Goal: Transaction & Acquisition: Book appointment/travel/reservation

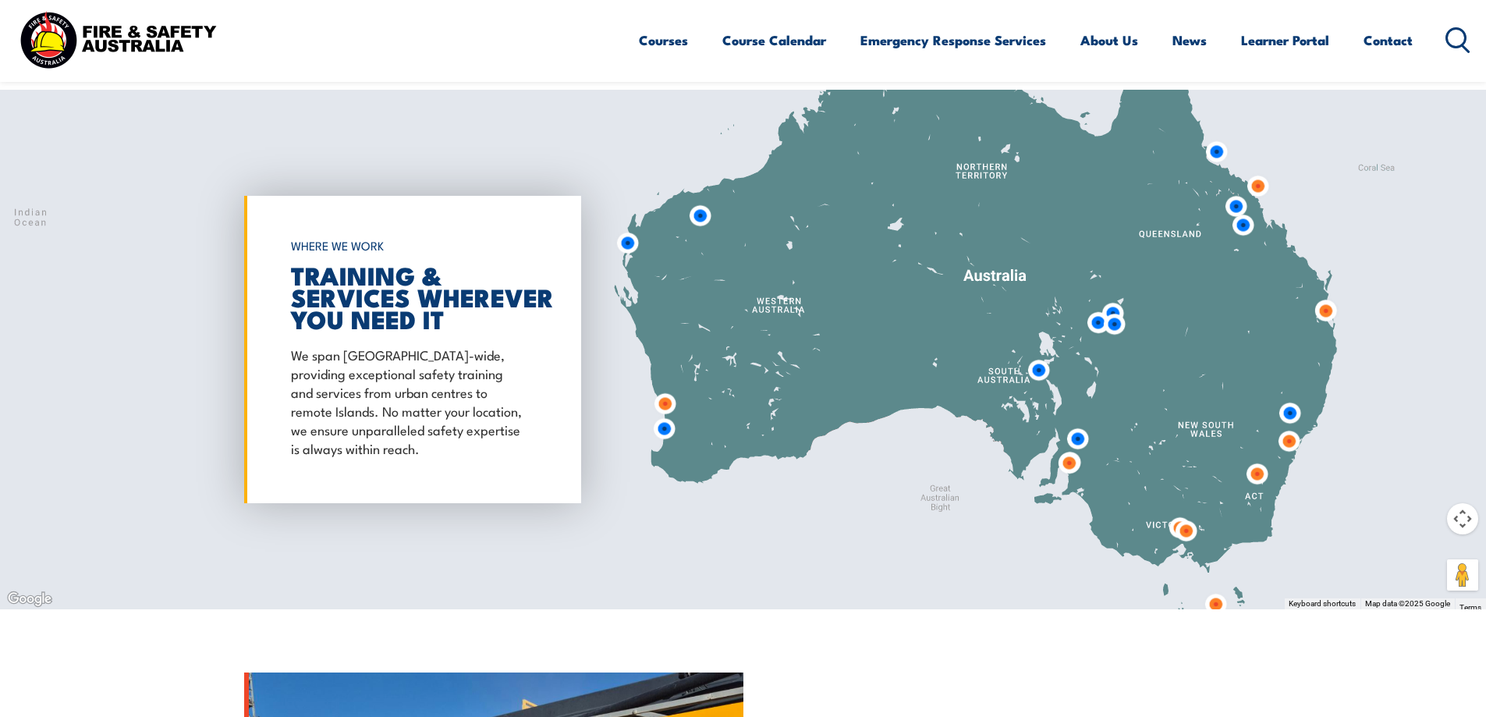
scroll to position [1326, 0]
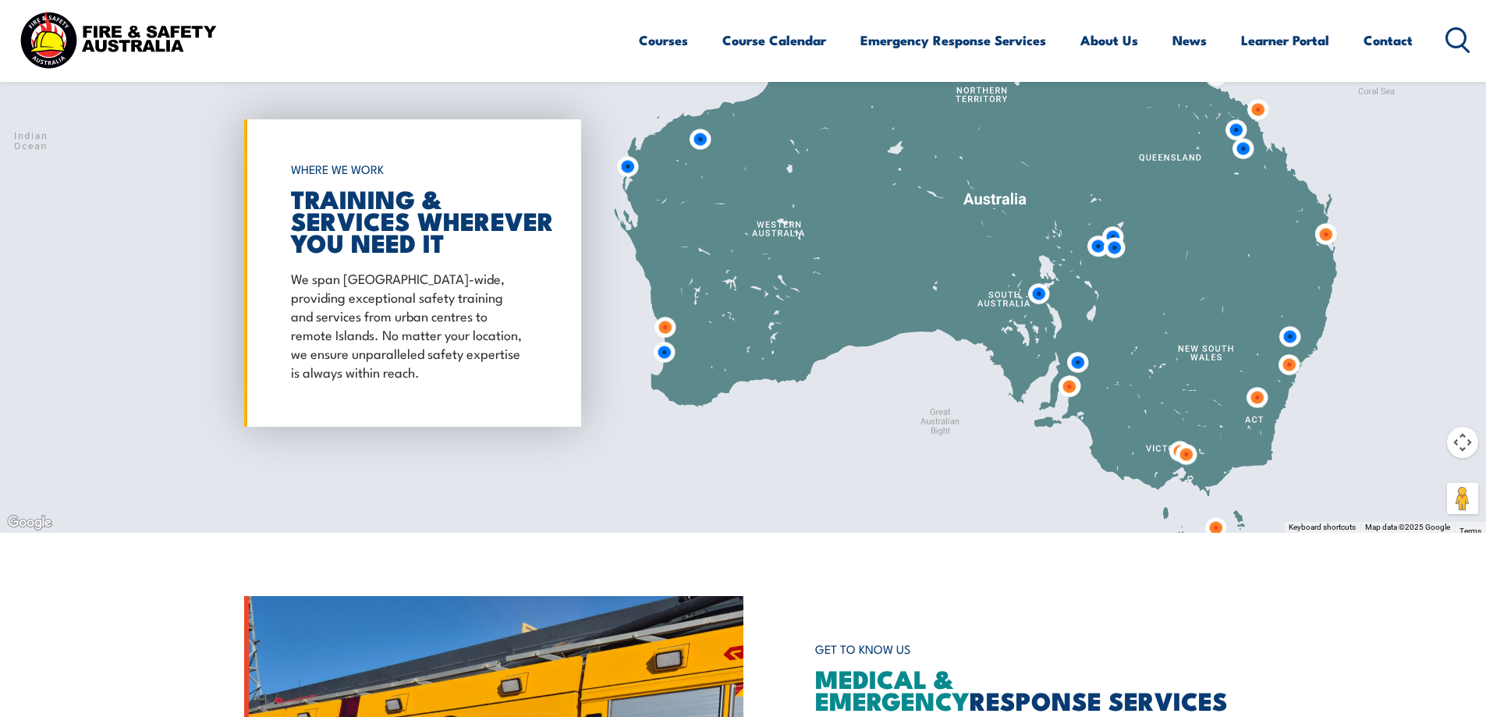
click at [1072, 386] on img at bounding box center [1068, 386] width 41 height 41
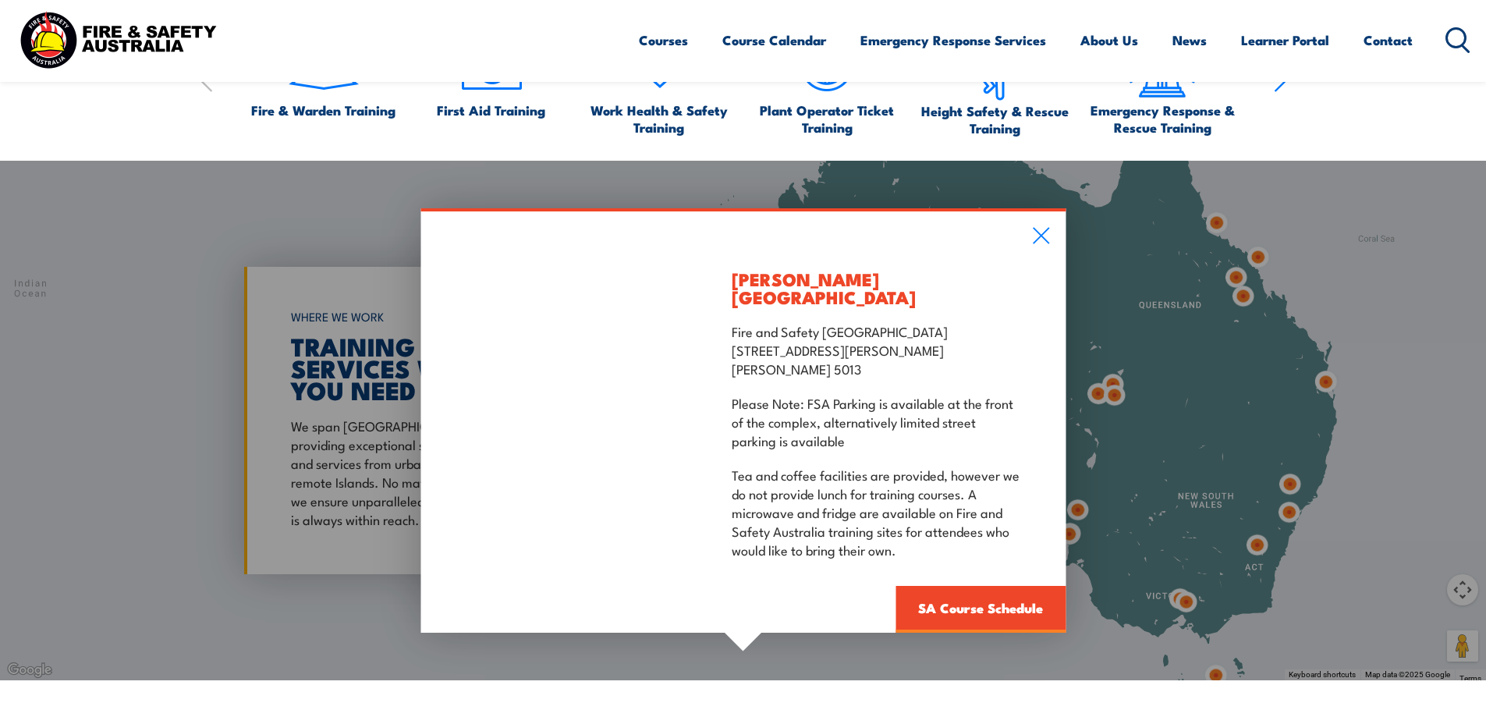
scroll to position [1170, 0]
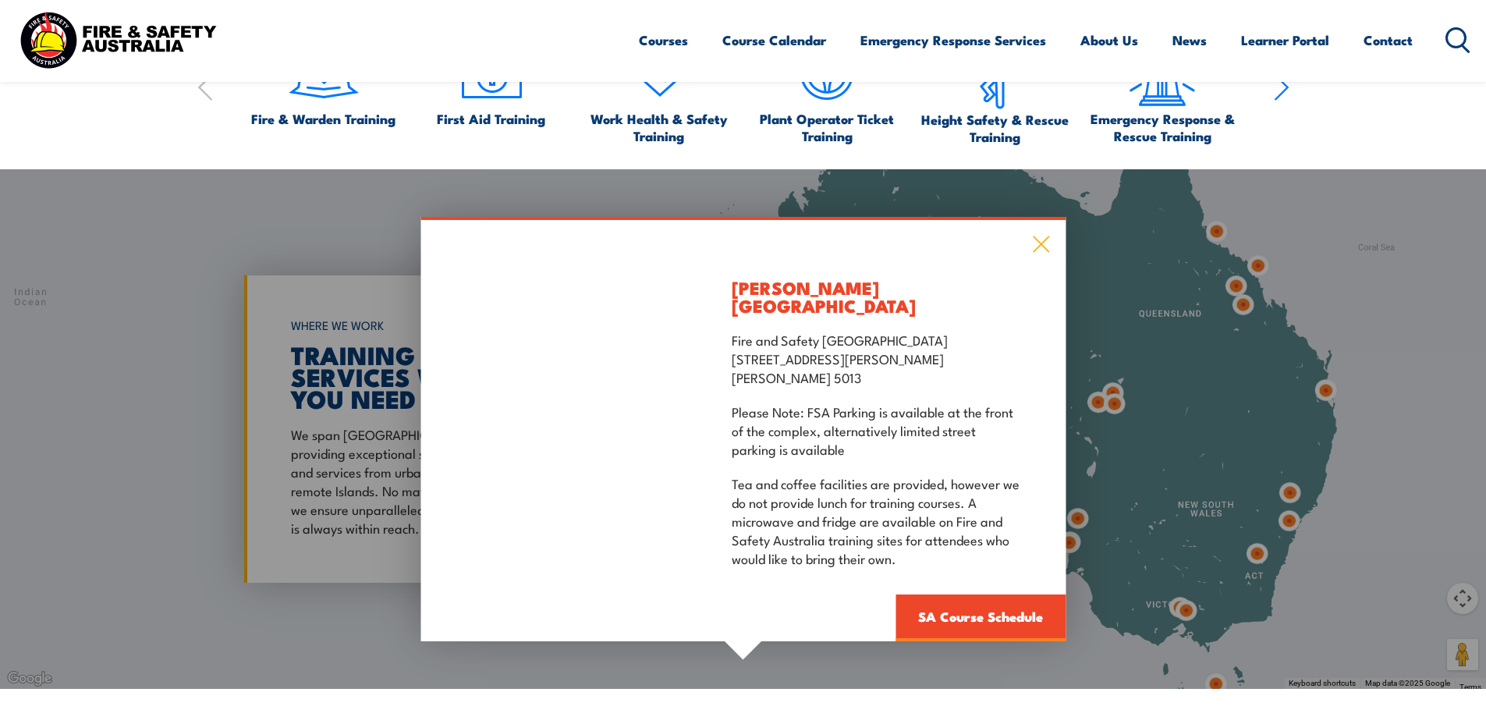
click at [1042, 253] on icon at bounding box center [1041, 244] width 16 height 16
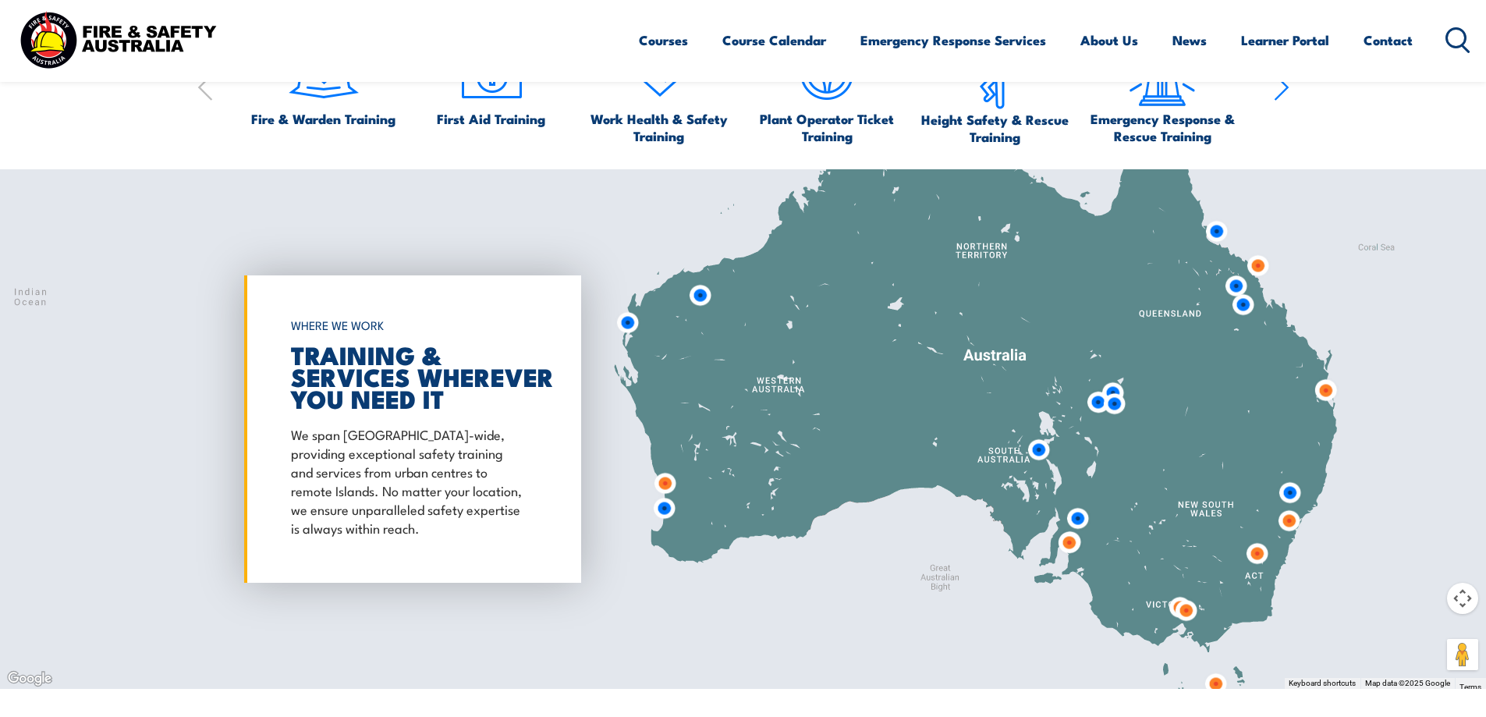
click at [1066, 544] on img at bounding box center [1068, 542] width 41 height 41
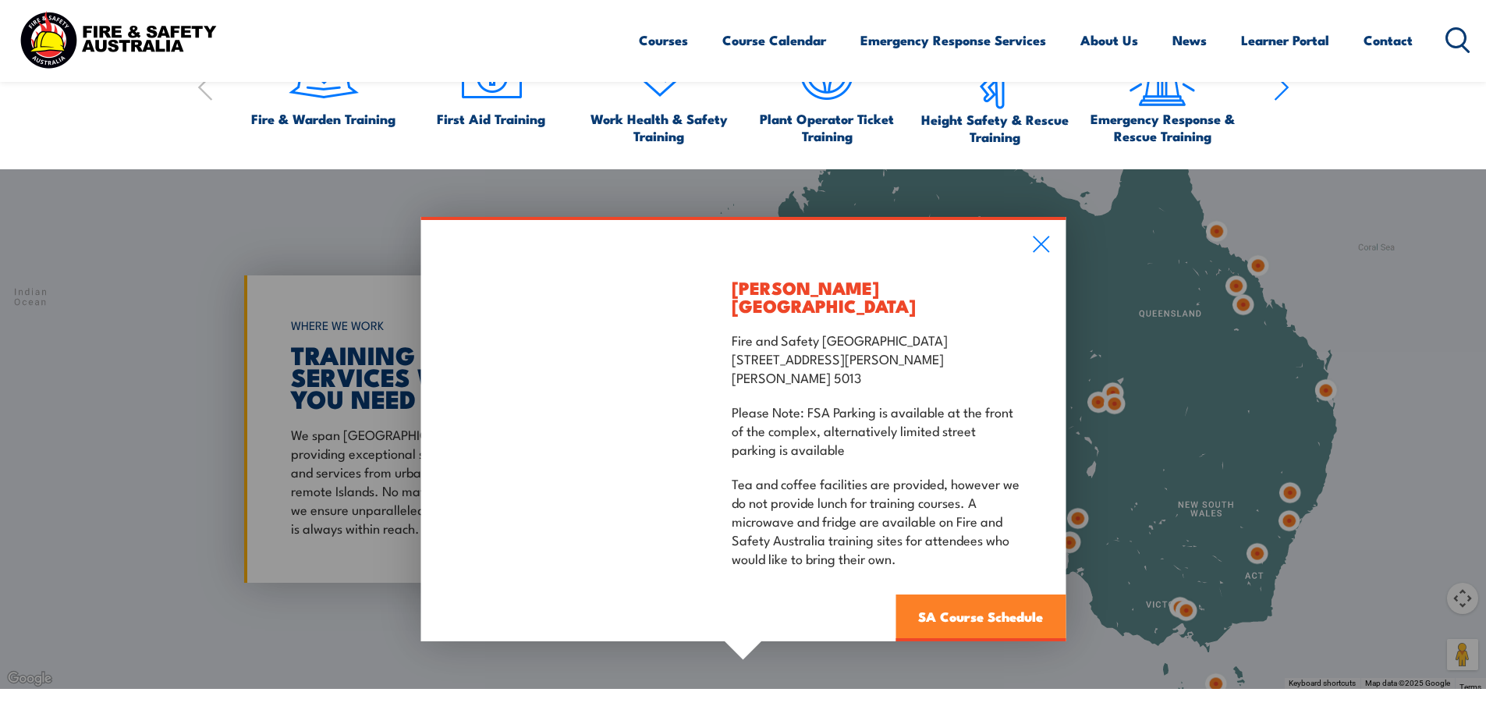
click at [981, 603] on link "SA Course Schedule" at bounding box center [981, 617] width 170 height 47
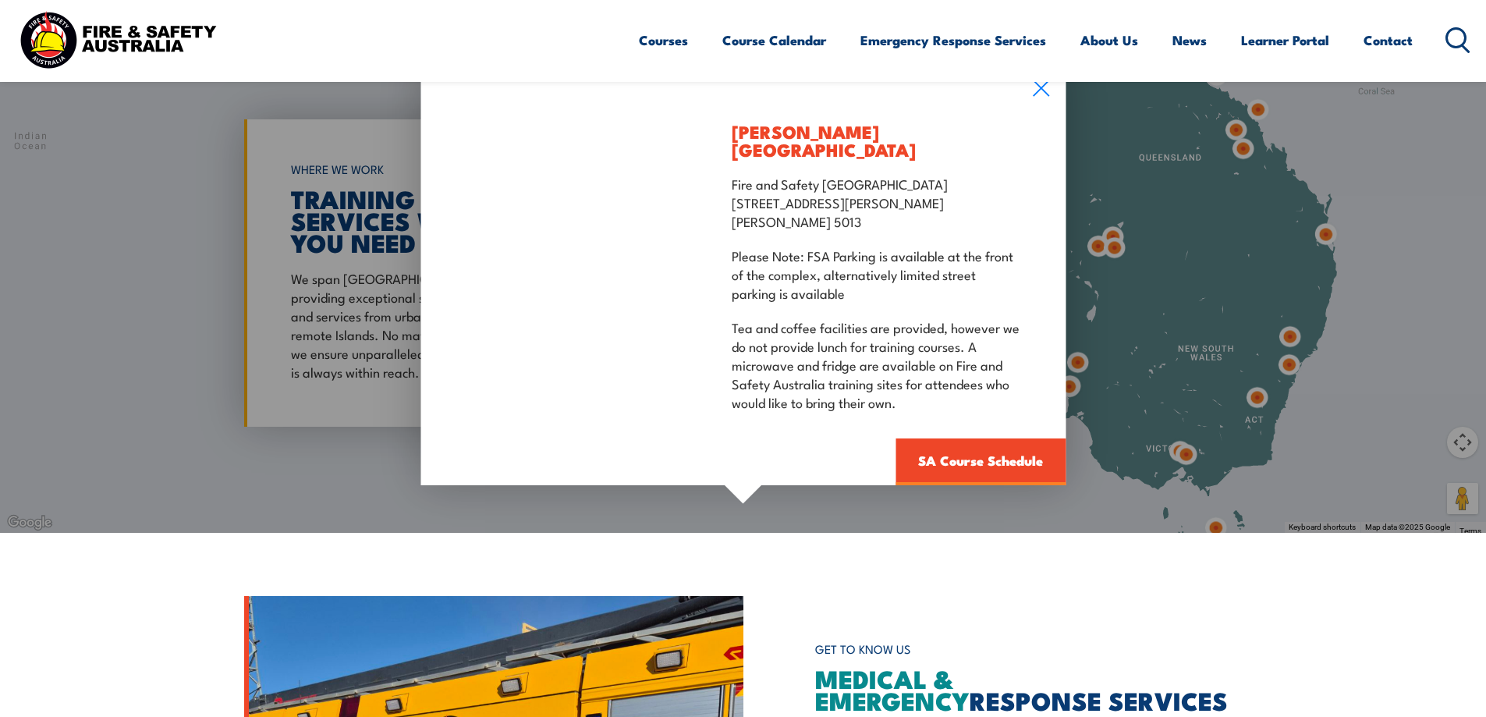
scroll to position [1371, 0]
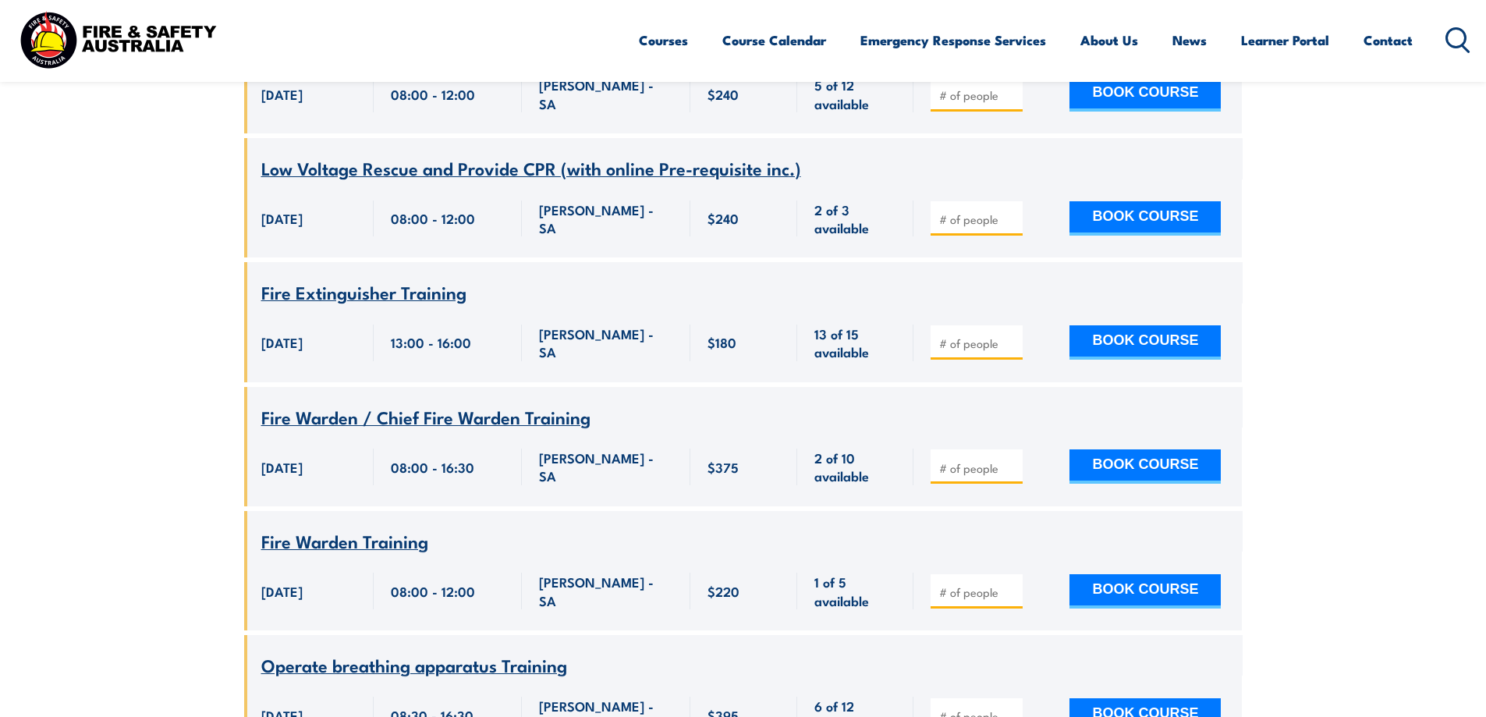
scroll to position [1260, 0]
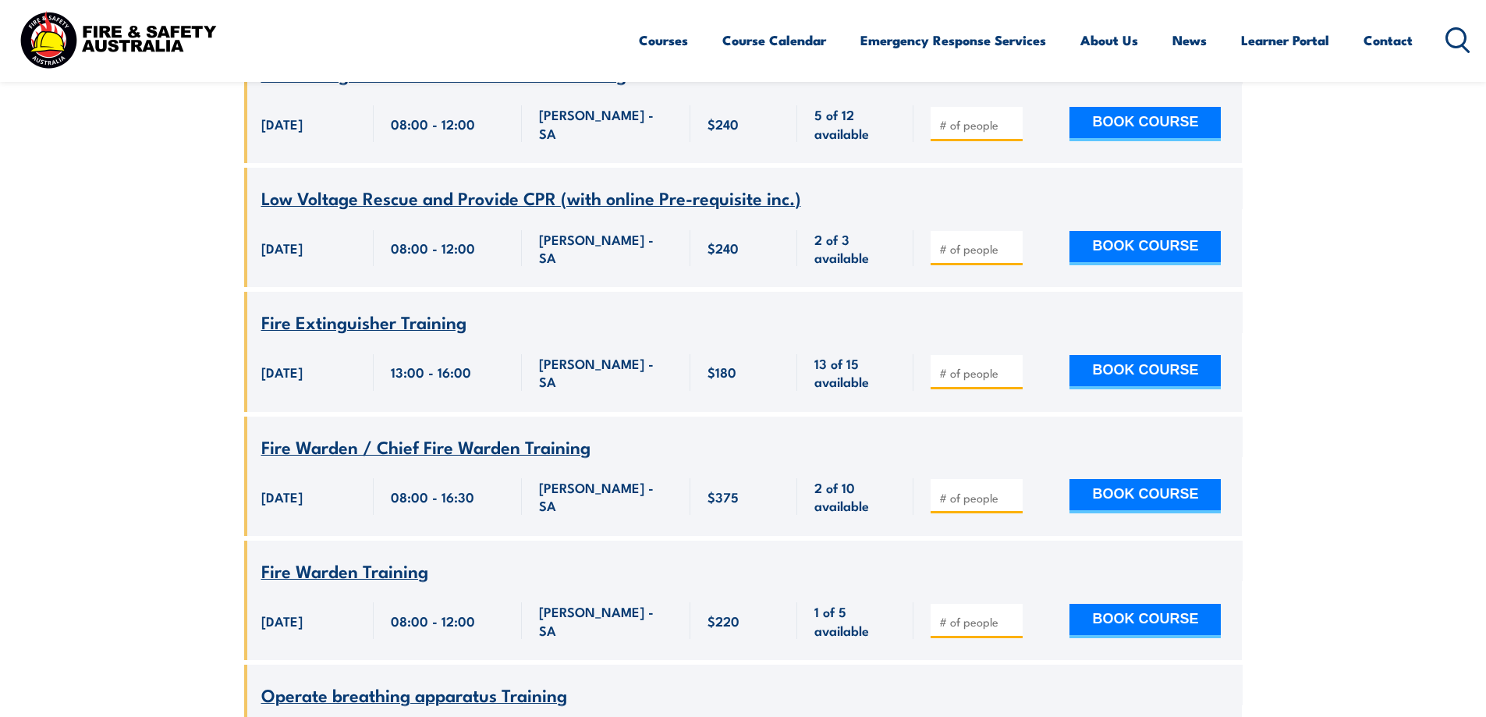
click at [961, 365] on input "number" at bounding box center [978, 373] width 78 height 16
click at [956, 365] on input "number" at bounding box center [978, 373] width 78 height 16
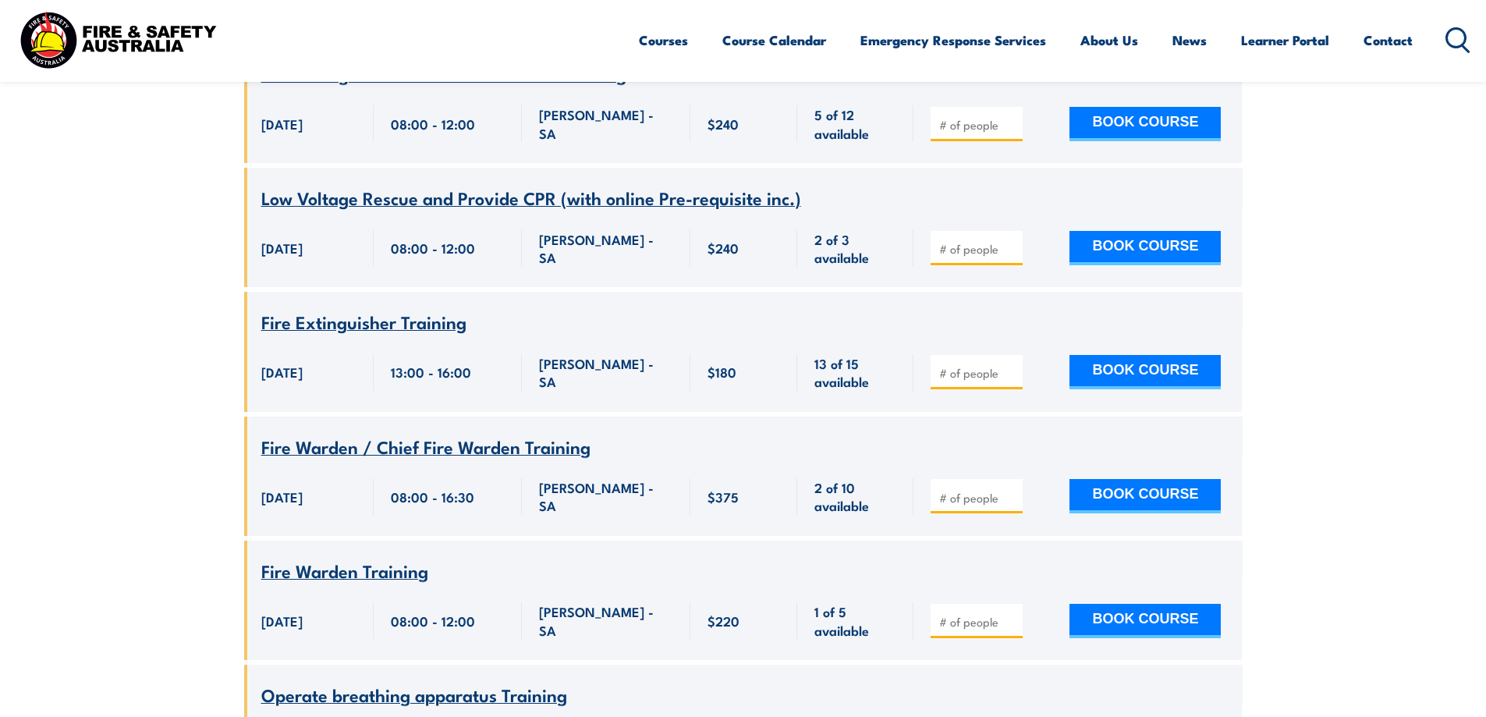
click at [956, 365] on input "number" at bounding box center [978, 373] width 78 height 16
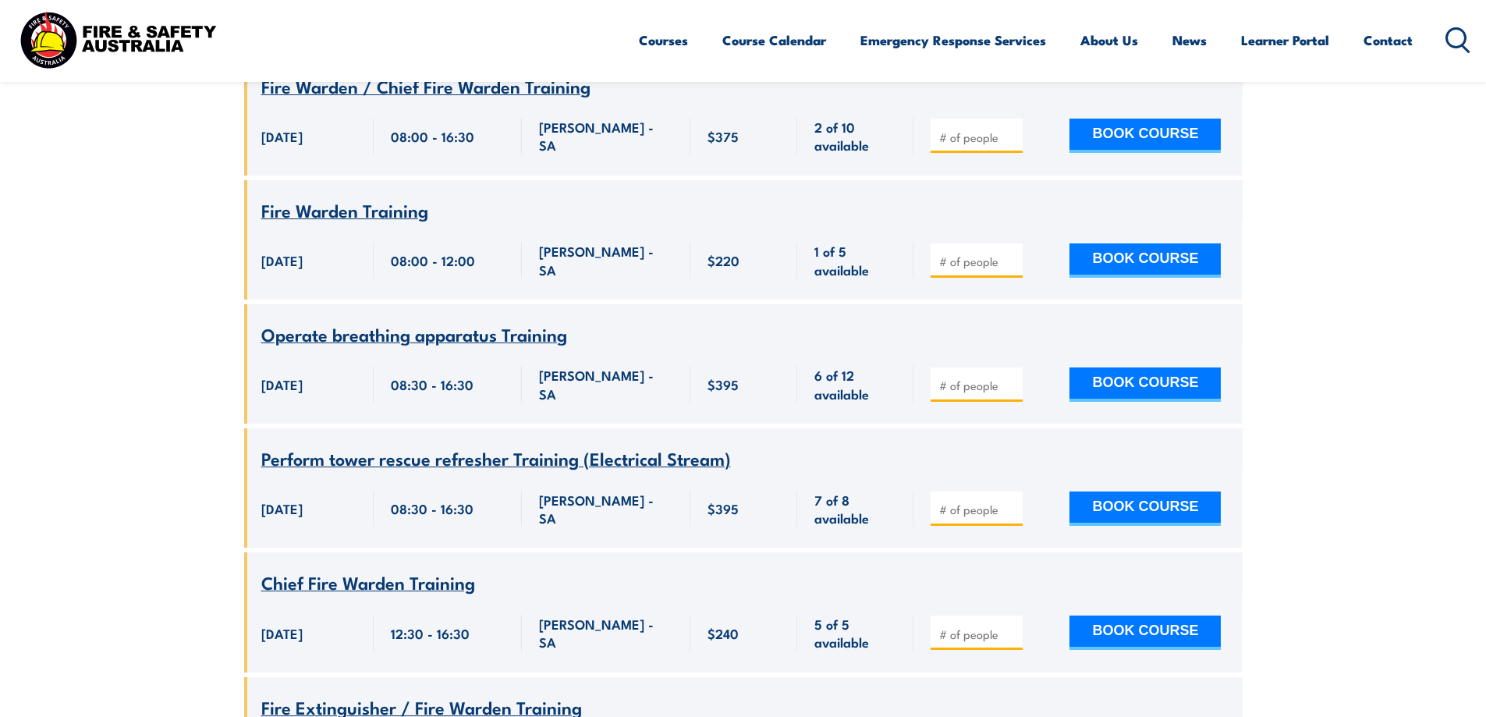
scroll to position [1650, 0]
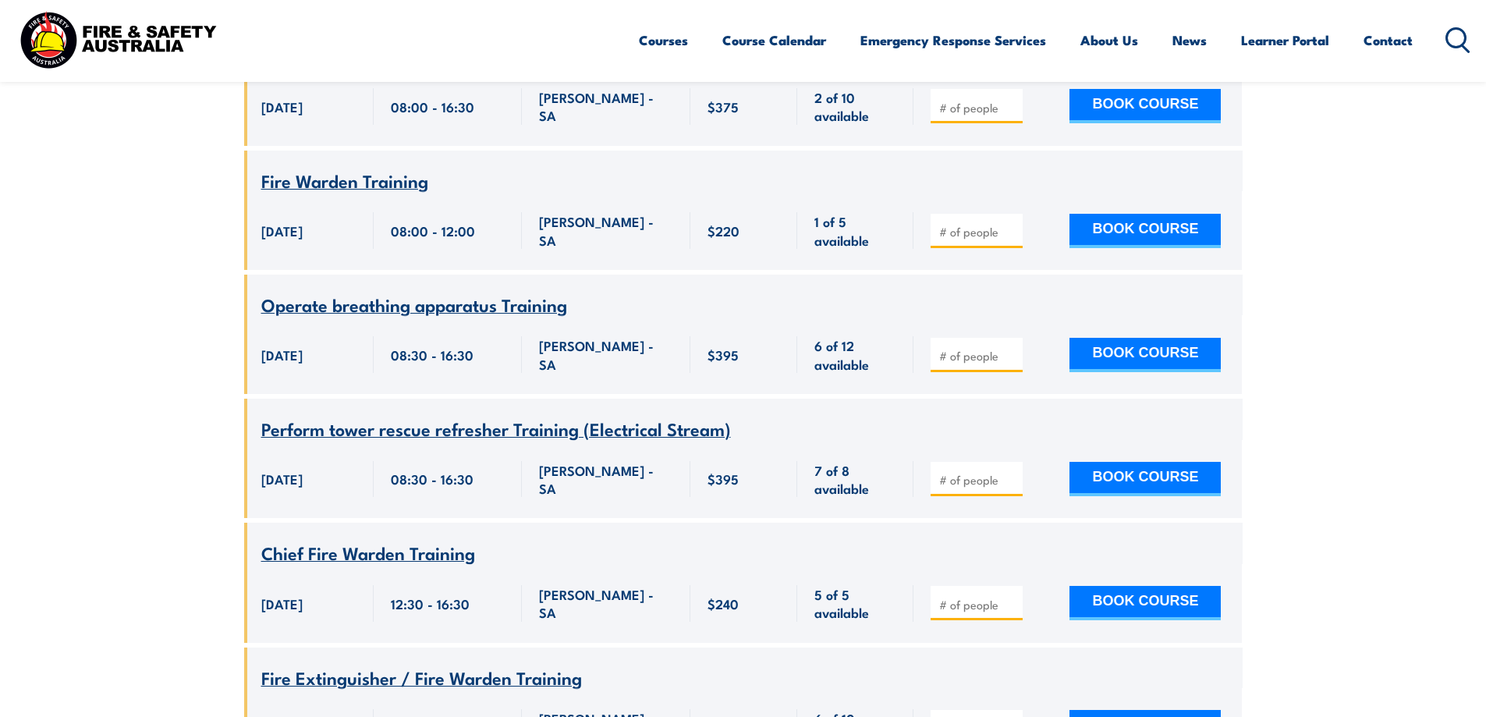
type input "1"
click at [955, 348] on input "number" at bounding box center [978, 356] width 78 height 16
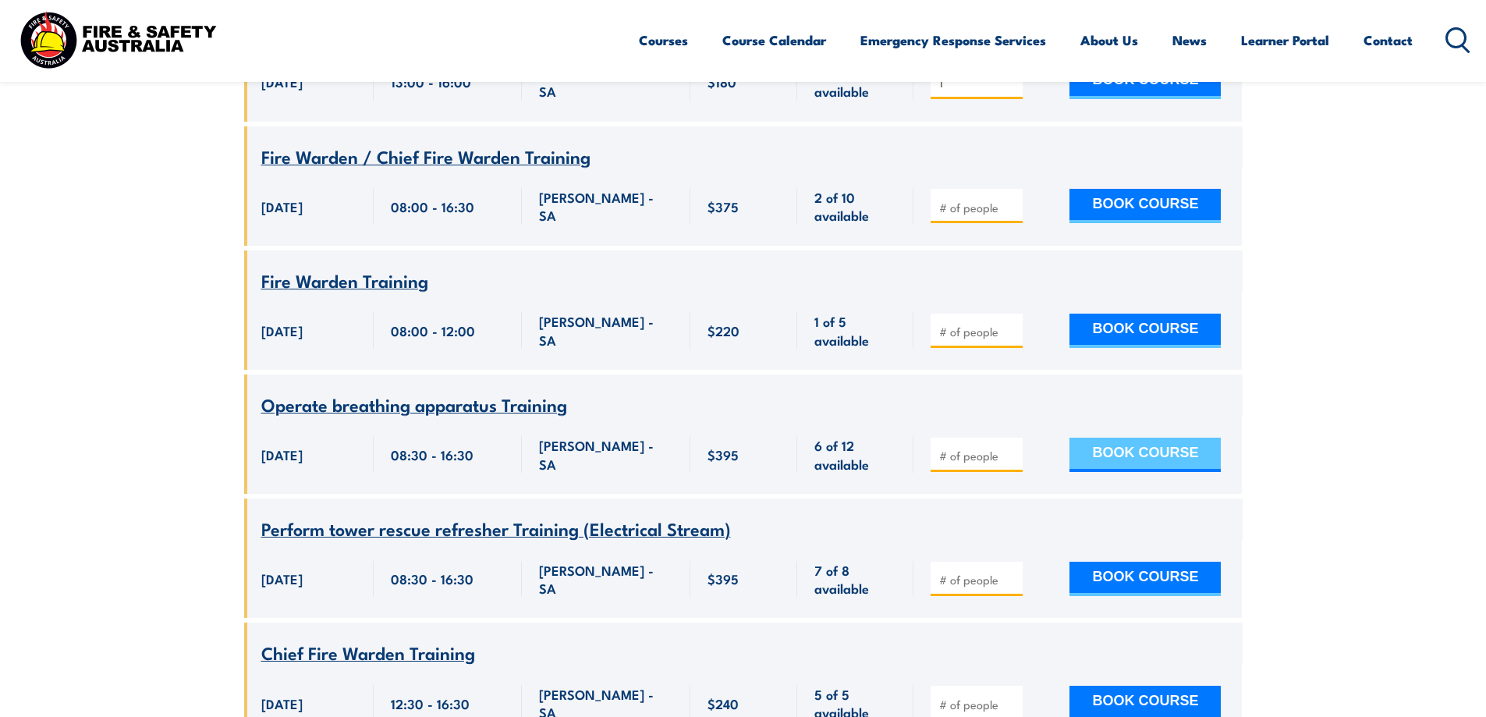
scroll to position [1494, 0]
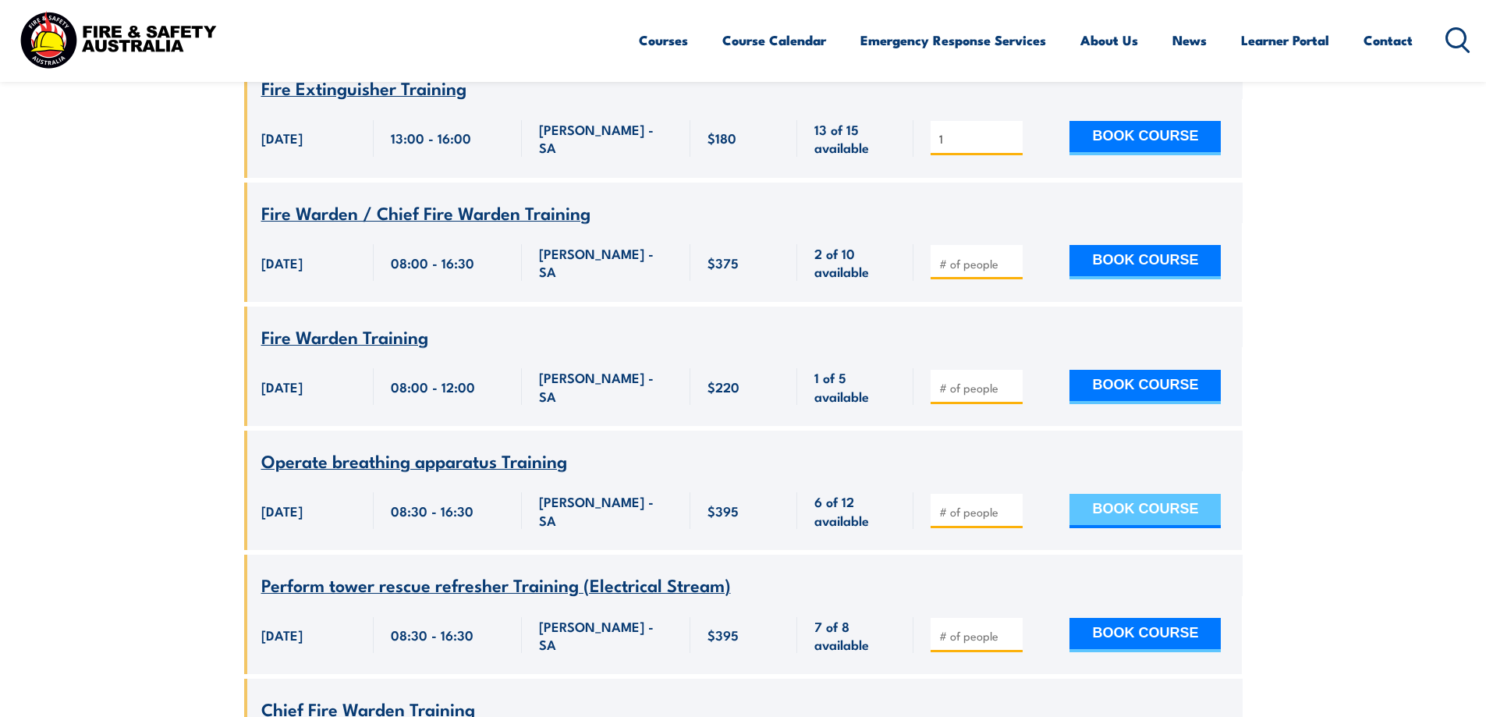
click at [1130, 494] on button "BOOK COURSE" at bounding box center [1144, 511] width 151 height 34
click at [961, 504] on input "number" at bounding box center [978, 512] width 78 height 16
type input "1"
click at [1137, 494] on button "BOOK COURSE" at bounding box center [1144, 511] width 151 height 34
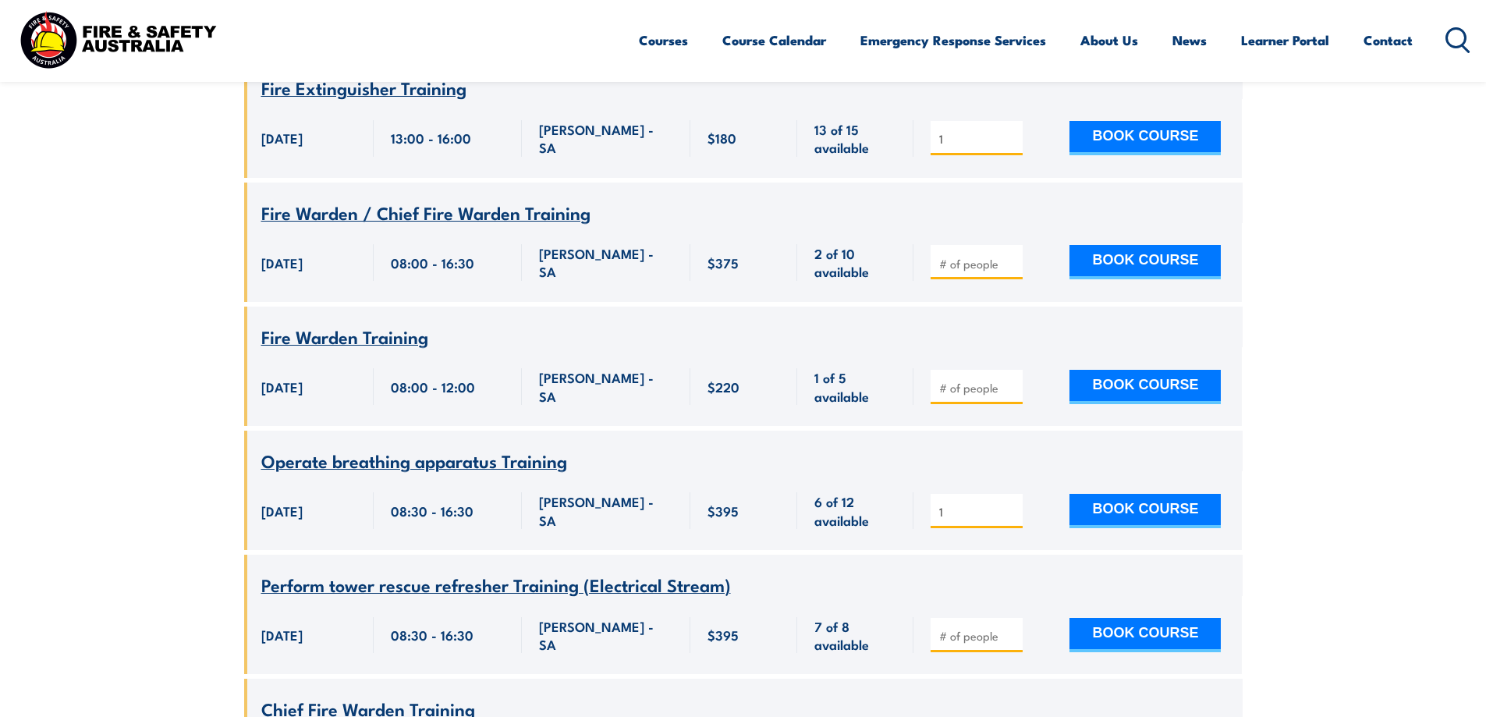
click at [970, 380] on input "number" at bounding box center [978, 388] width 78 height 16
type input "1"
click at [1133, 370] on button "BOOK COURSE" at bounding box center [1144, 387] width 151 height 34
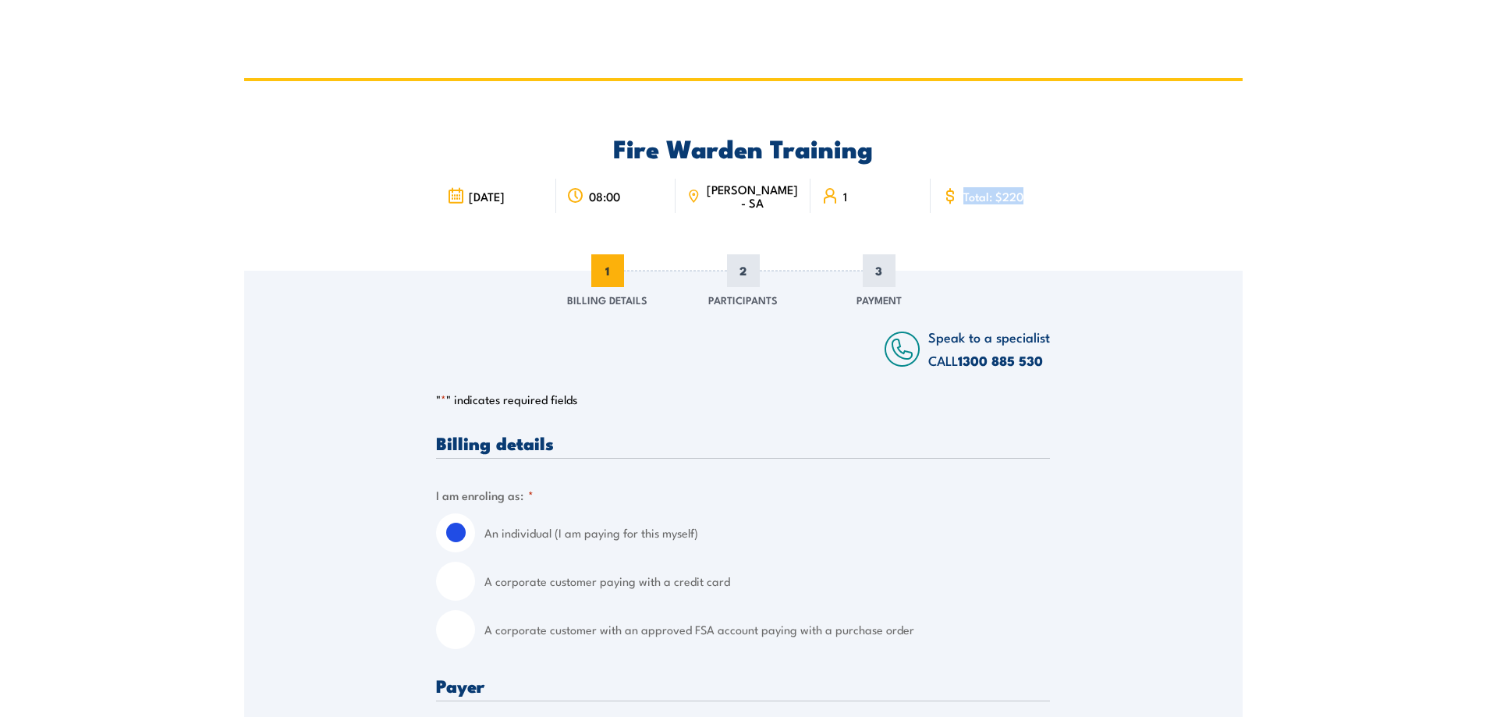
drag, startPoint x: 1042, startPoint y: 193, endPoint x: 952, endPoint y: 200, distance: 90.0
click at [952, 200] on div "Total: $220" at bounding box center [991, 196] width 120 height 34
click at [952, 200] on icon at bounding box center [950, 195] width 17 height 17
drag, startPoint x: 930, startPoint y: 188, endPoint x: 893, endPoint y: 190, distance: 36.7
click at [893, 190] on div "[DATE] 1" at bounding box center [743, 194] width 614 height 63
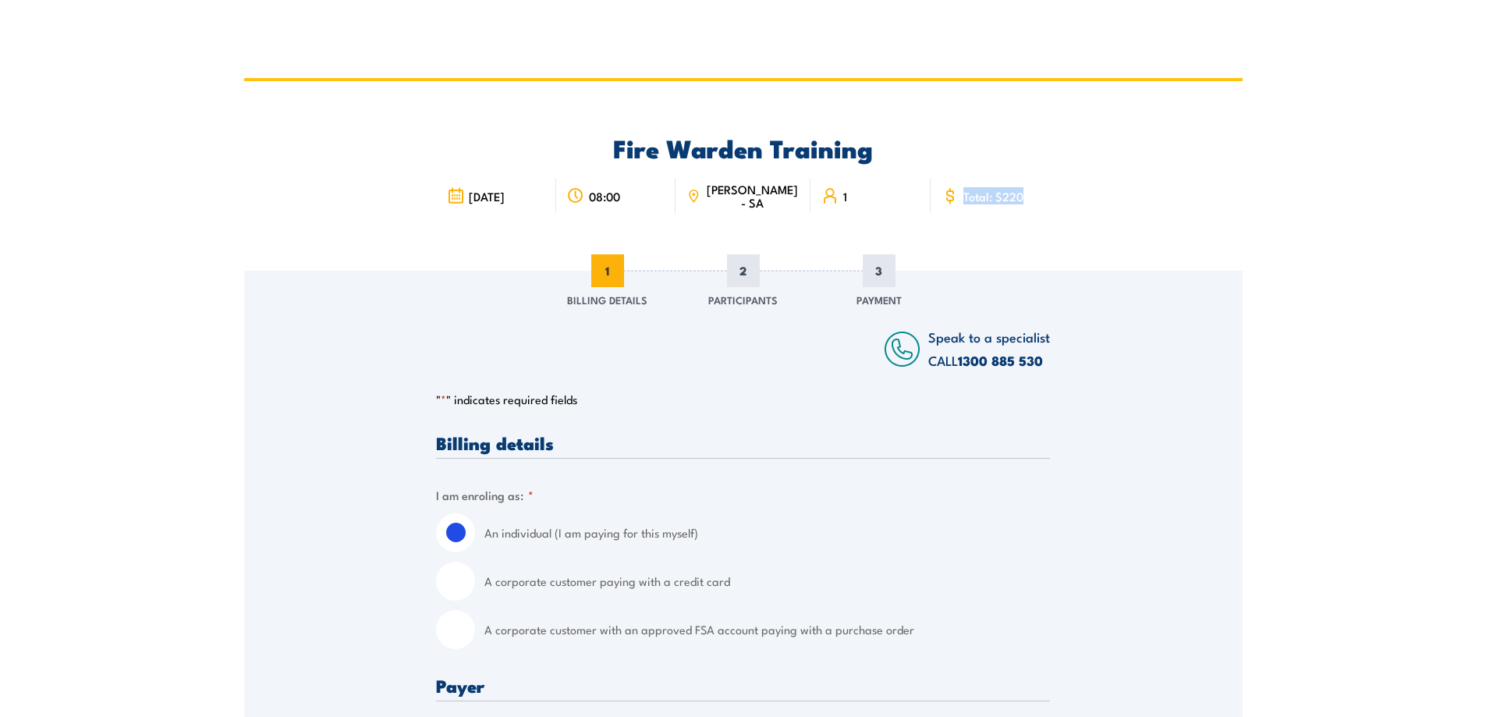
click at [905, 190] on div "1" at bounding box center [870, 196] width 120 height 34
drag, startPoint x: 1033, startPoint y: 180, endPoint x: 928, endPoint y: 195, distance: 106.3
click at [931, 195] on div "Total: $220" at bounding box center [991, 196] width 120 height 34
click at [981, 202] on span "Total: $220" at bounding box center [993, 196] width 60 height 13
drag, startPoint x: 1050, startPoint y: 196, endPoint x: 956, endPoint y: 200, distance: 94.5
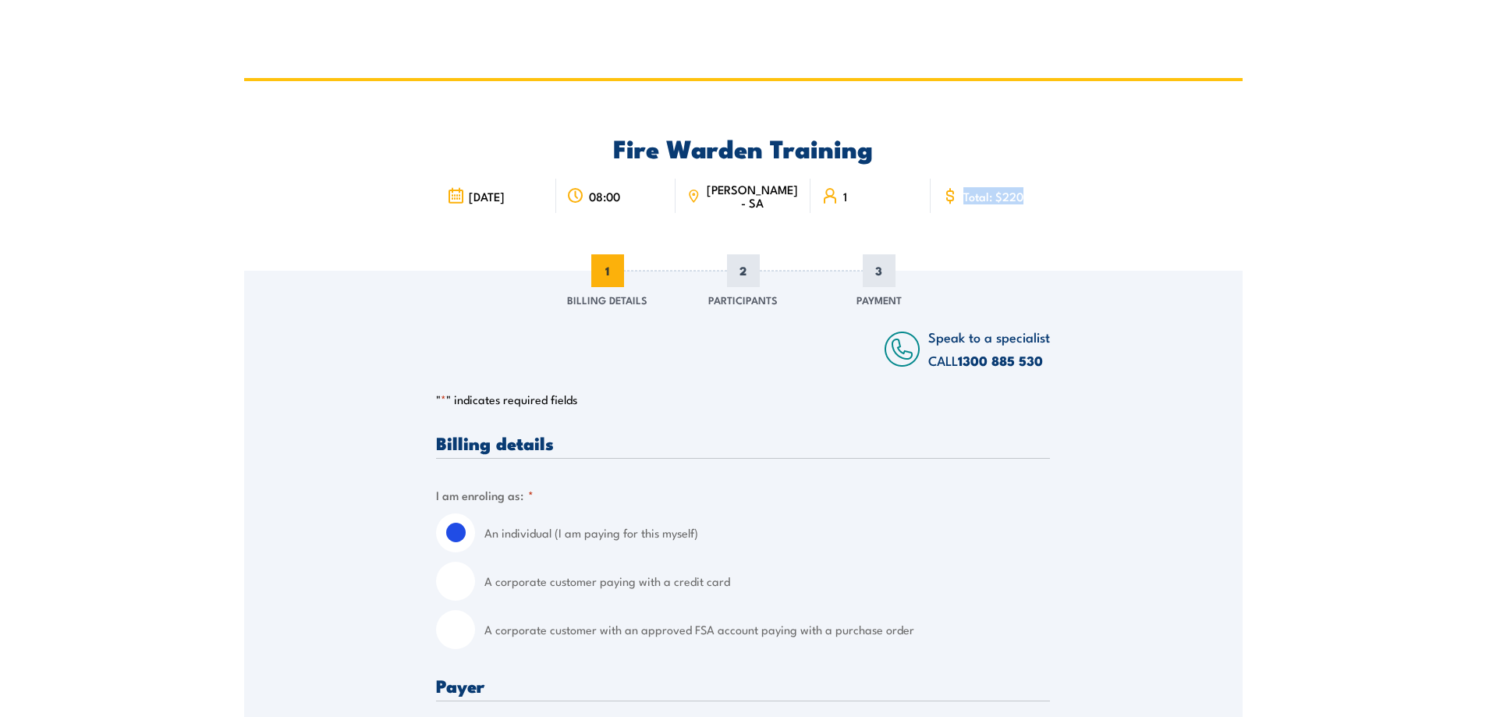
click at [956, 200] on div "Total: $220" at bounding box center [991, 196] width 120 height 34
click at [996, 202] on span "Total: $220" at bounding box center [993, 196] width 60 height 13
drag, startPoint x: 1059, startPoint y: 197, endPoint x: 920, endPoint y: 193, distance: 138.1
click at [920, 193] on div "Fire Warden Training [DATE] 08:00 [GEOGRAPHIC_DATA] - SA 1" at bounding box center [743, 176] width 998 height 190
click at [977, 200] on span "Total: $220" at bounding box center [993, 196] width 60 height 13
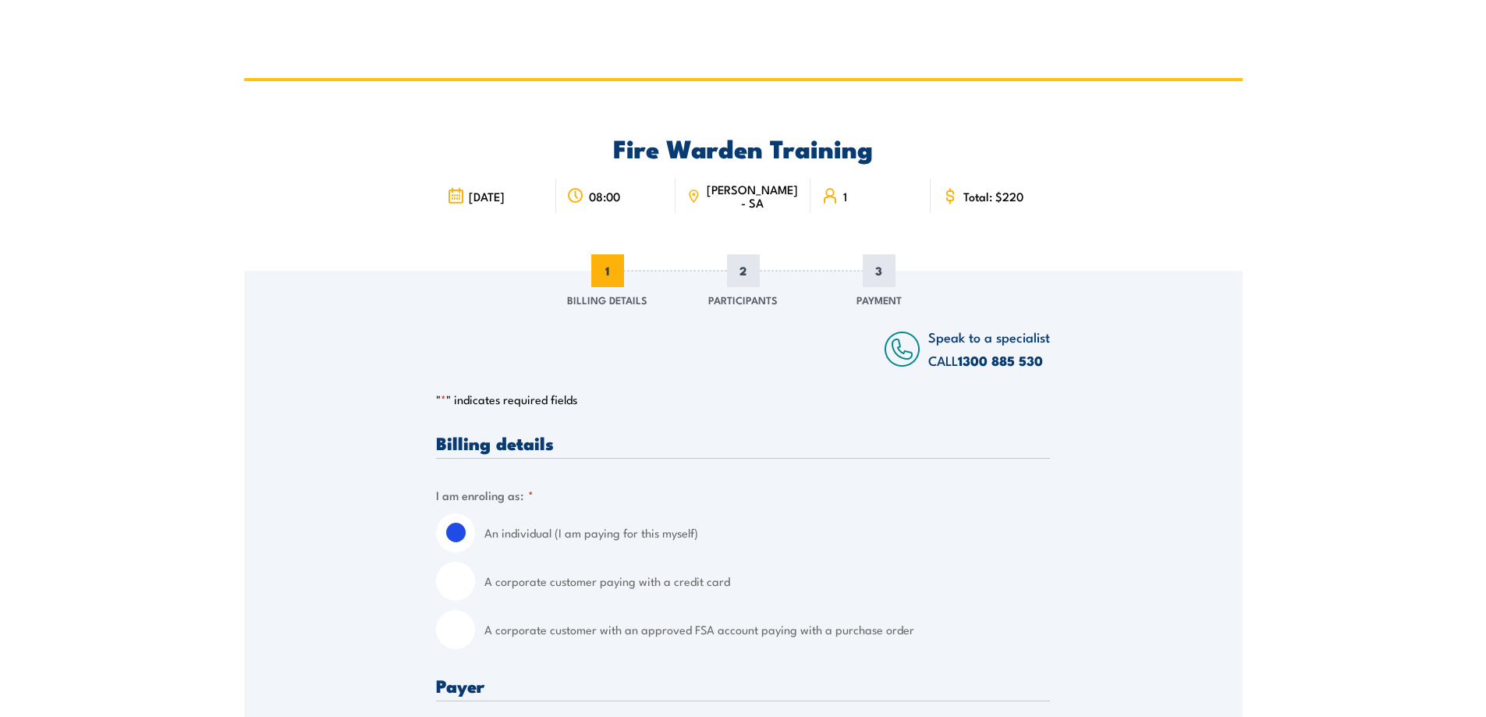
click at [389, 158] on div "Fire Warden Training [DATE] 08:00 [GEOGRAPHIC_DATA] - SA 1" at bounding box center [743, 176] width 998 height 190
